Goal: Task Accomplishment & Management: Complete application form

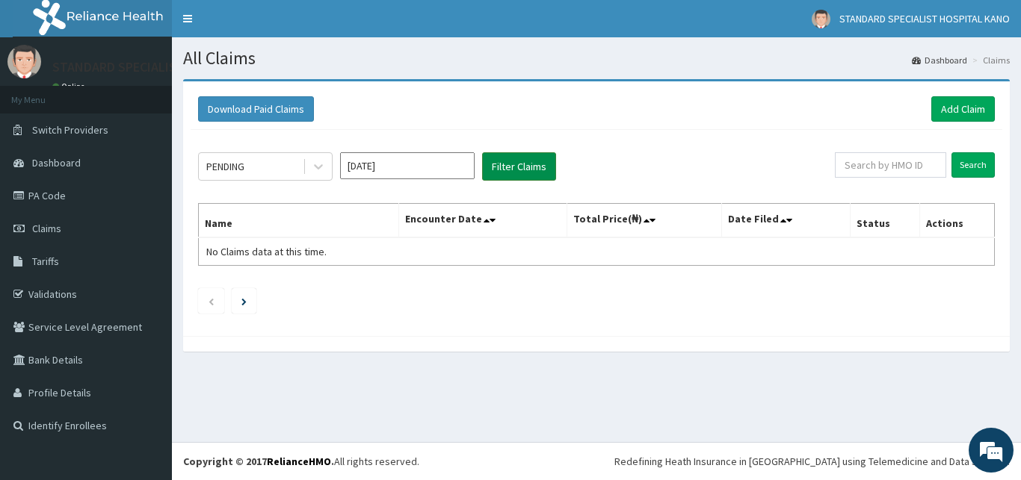
click at [507, 165] on button "Filter Claims" at bounding box center [519, 166] width 74 height 28
click at [948, 106] on link "Add Claim" at bounding box center [963, 108] width 64 height 25
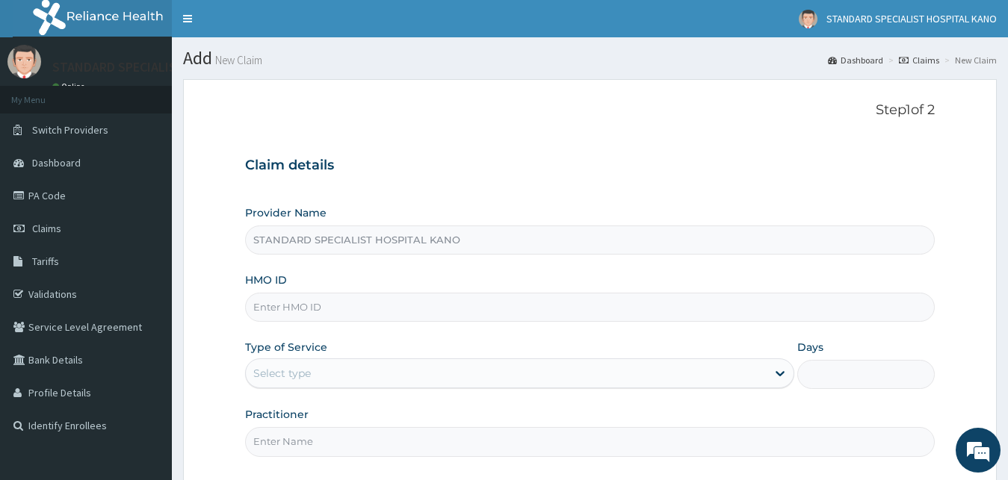
type input "STANDARD SPECIALIST HOSPITAL KANO"
click at [510, 312] on input "HMO ID" at bounding box center [590, 307] width 690 height 29
paste input "OLM/10025/D"
type input "OLM/10025/D"
click at [498, 376] on div "Select type" at bounding box center [507, 374] width 522 height 24
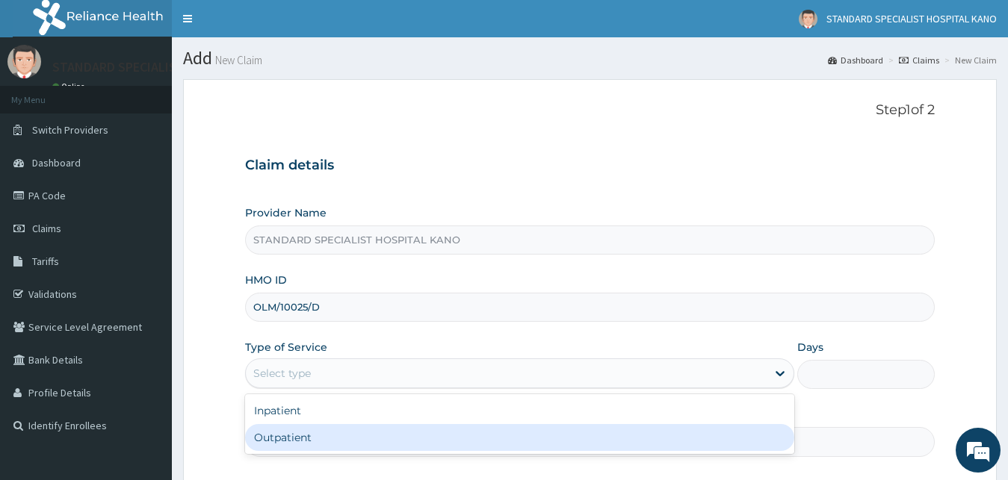
click at [484, 442] on div "Outpatient" at bounding box center [520, 437] width 550 height 27
type input "1"
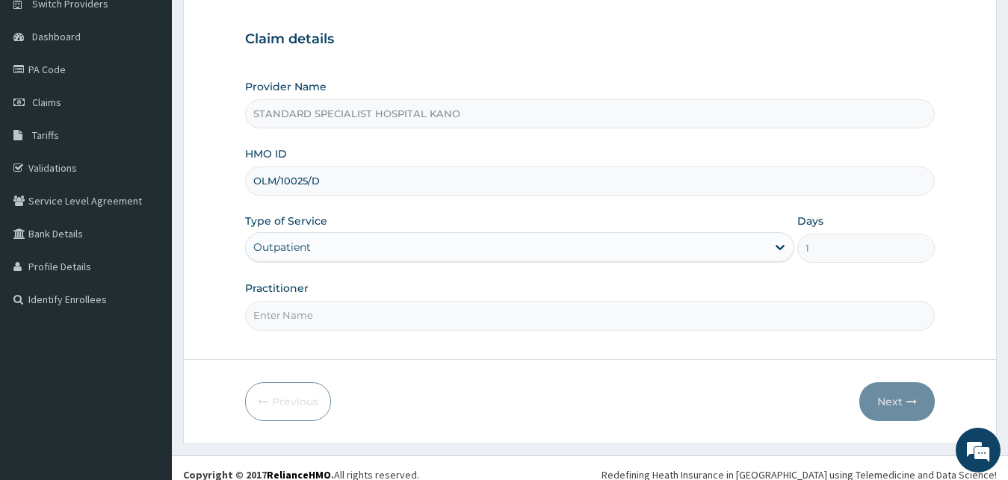
scroll to position [140, 0]
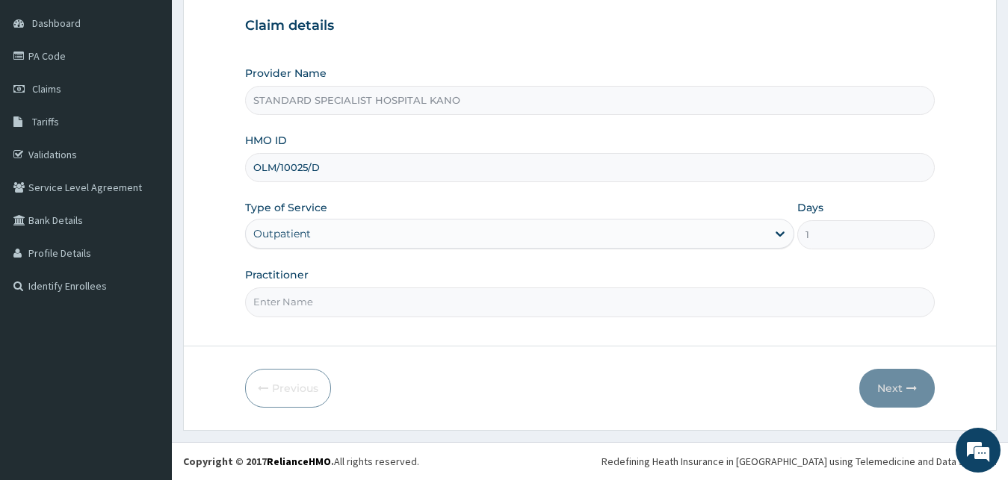
click at [480, 299] on input "Practitioner" at bounding box center [590, 302] width 690 height 29
type input "DR OBAJE"
click at [887, 390] on button "Next" at bounding box center [896, 388] width 75 height 39
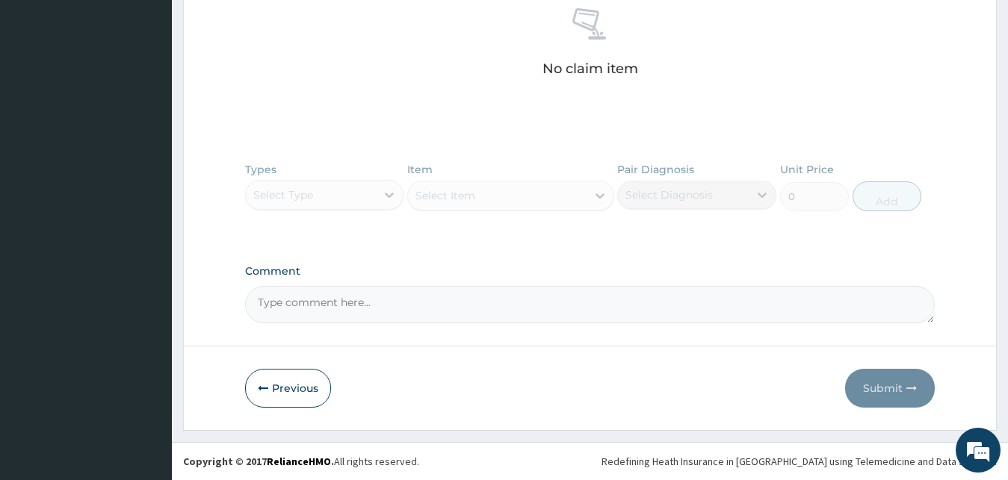
scroll to position [288, 0]
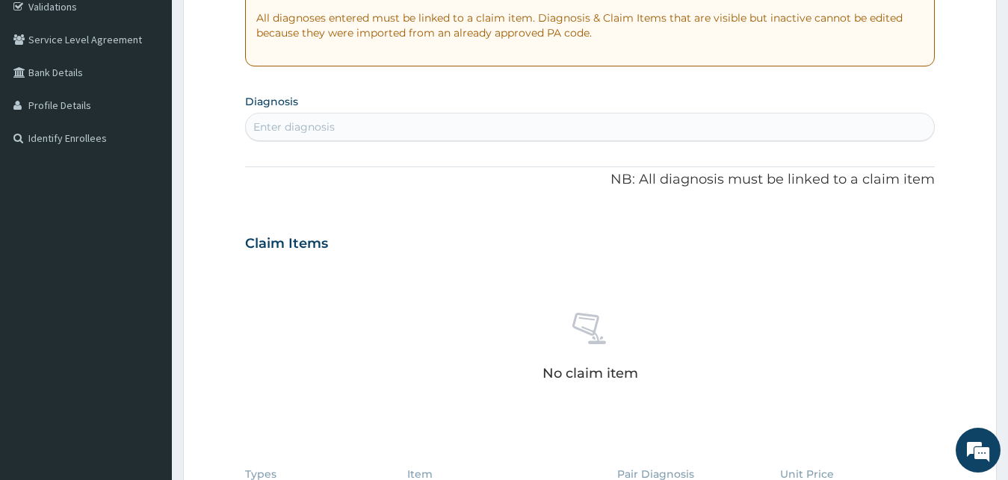
click at [590, 124] on div "Enter diagnosis" at bounding box center [590, 127] width 689 height 24
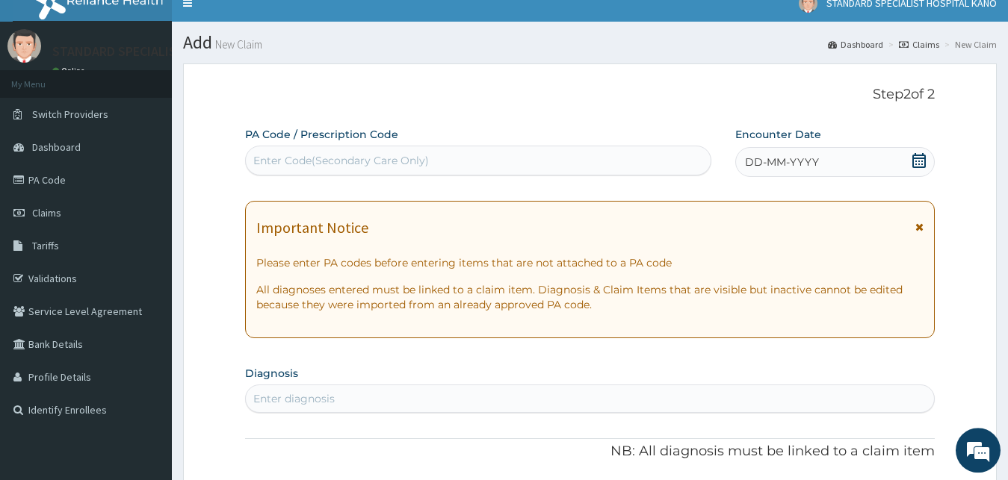
scroll to position [0, 0]
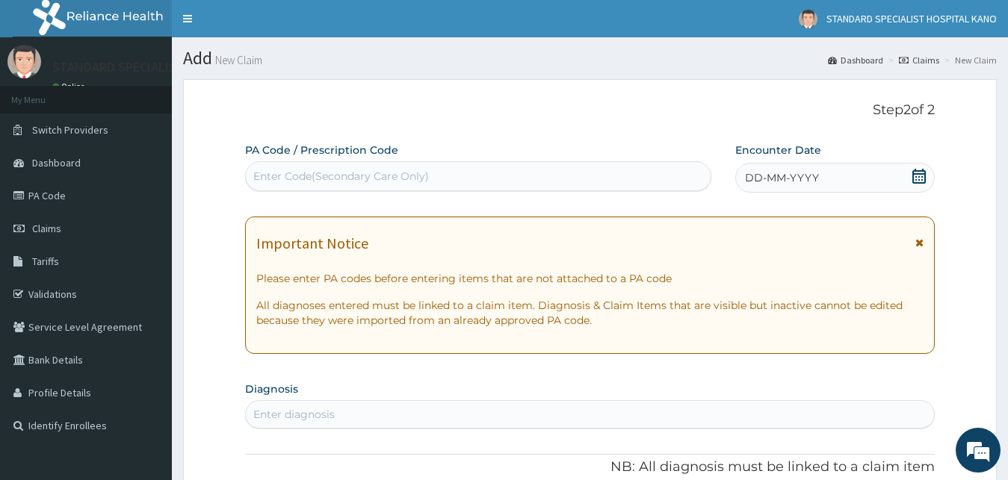
click at [581, 171] on div "Enter Code(Secondary Care Only)" at bounding box center [478, 176] width 465 height 24
paste input "PA/534A13"
type input "PA/534A13"
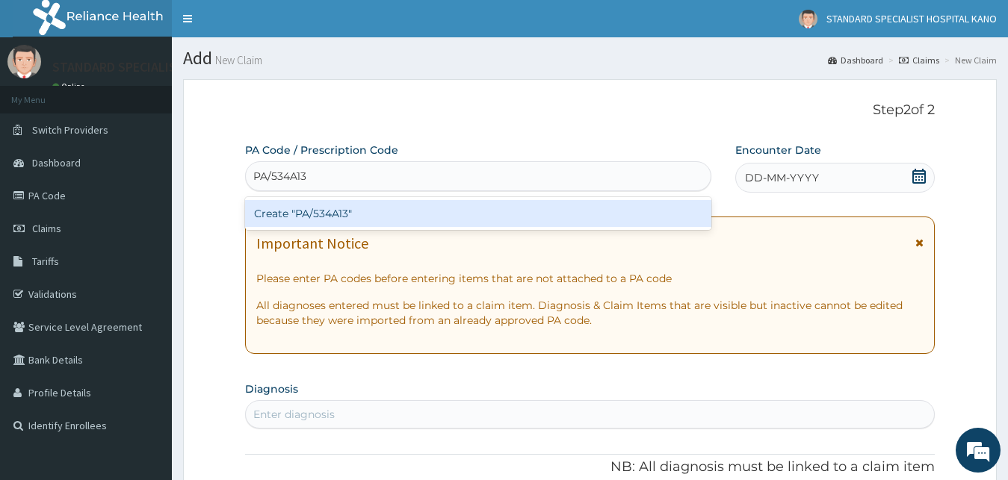
click at [565, 209] on div "Create "PA/534A13"" at bounding box center [478, 213] width 466 height 27
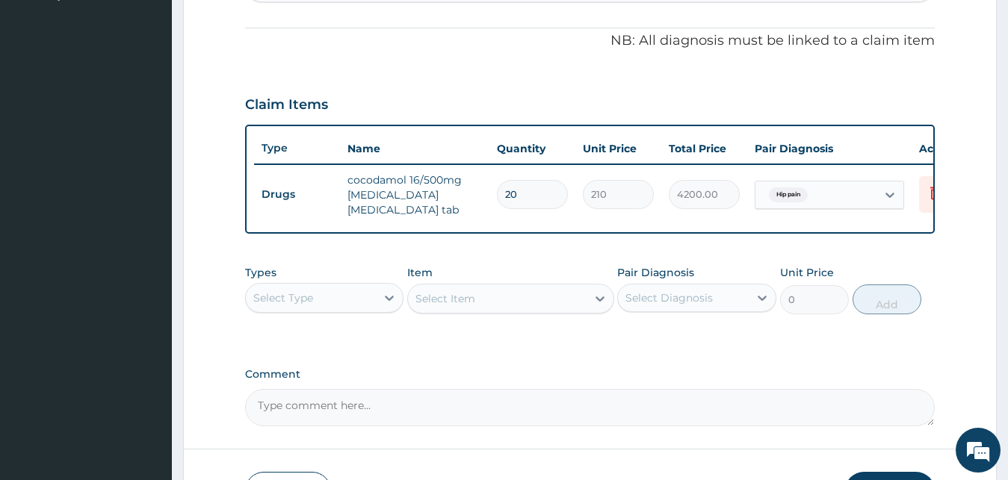
scroll to position [547, 0]
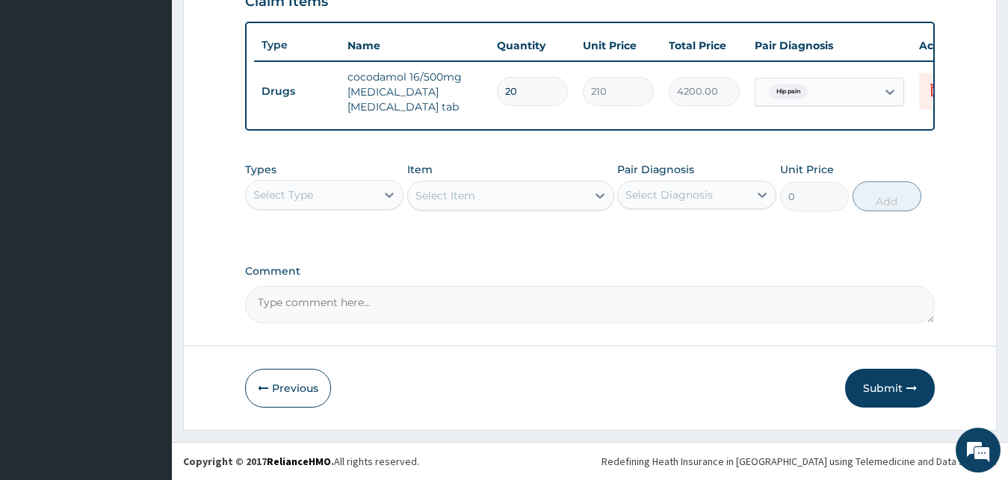
click at [877, 378] on button "Submit" at bounding box center [890, 388] width 90 height 39
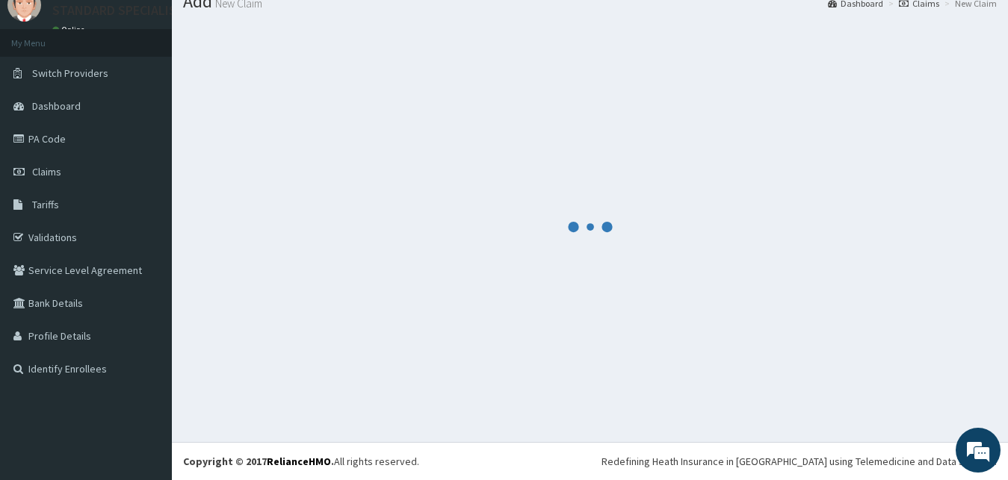
scroll to position [57, 0]
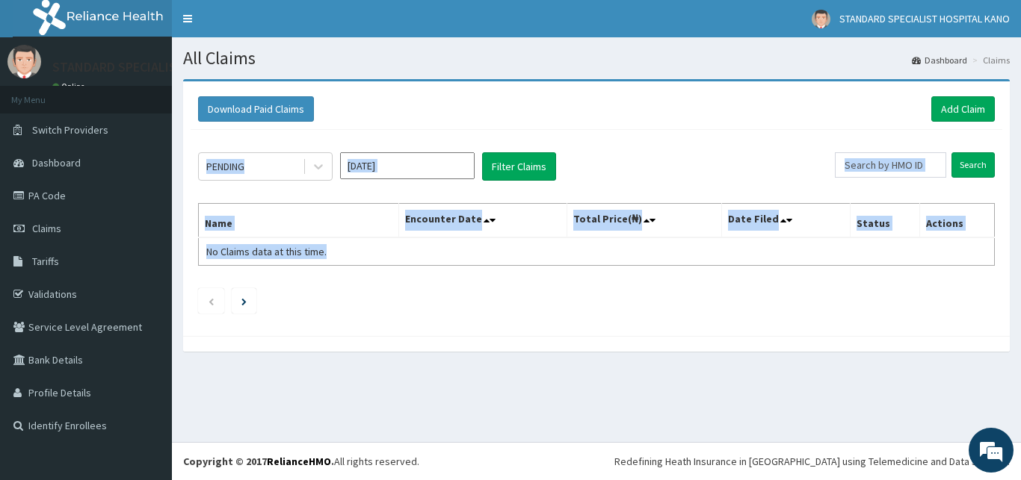
click at [564, 374] on section "Download Paid Claims Add Claim × Note you can only download claims within a max…" at bounding box center [596, 223] width 849 height 310
